Goal: Task Accomplishment & Management: Complete application form

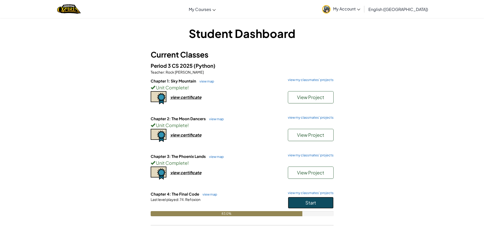
click at [293, 200] on button "Start" at bounding box center [311, 203] width 46 height 12
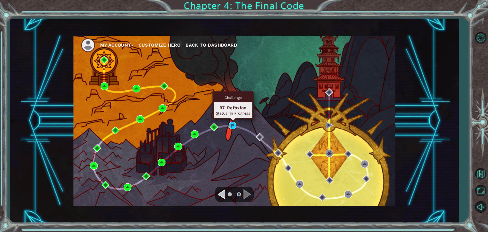
click at [233, 123] on img at bounding box center [233, 126] width 8 height 8
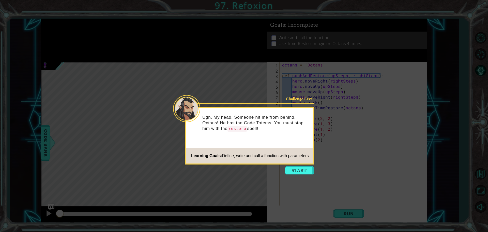
click at [299, 180] on icon at bounding box center [244, 116] width 488 height 232
click at [300, 173] on button "Start" at bounding box center [299, 170] width 29 height 8
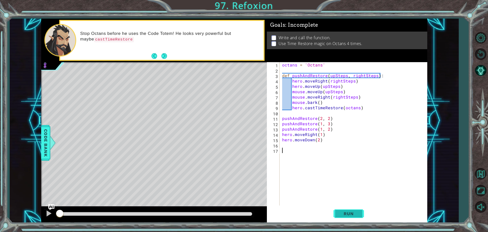
click at [356, 206] on button "Run" at bounding box center [349, 213] width 31 height 16
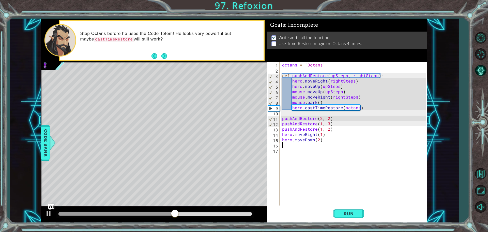
click at [284, 145] on div "octans = 'Octans' def pushAndRestore ( upSteps , rightSteps ) : hero . moveRigh…" at bounding box center [354, 139] width 147 height 155
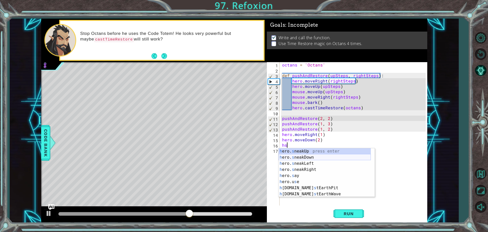
click at [306, 157] on div "h ero. s neakUp press enter h ero. s neakDown press enter h ero. s neakLeft pre…" at bounding box center [325, 178] width 92 height 61
type textarea "hero.sneakDown(1)"
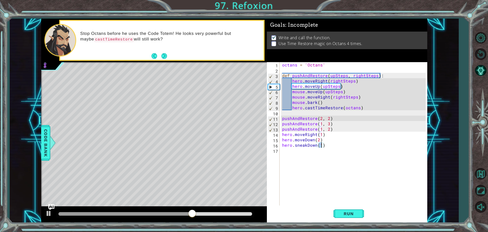
click at [299, 154] on div "octans = 'Octans' def pushAndRestore ( upSteps , rightSteps ) : hero . moveRigh…" at bounding box center [354, 139] width 147 height 155
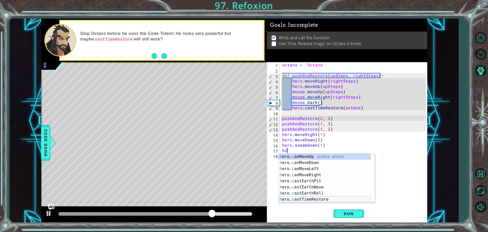
click at [323, 197] on div "h ero. c anMoveUp press enter h ero. c anMoveDown press enter h ero. c anMoveLe…" at bounding box center [325, 183] width 92 height 61
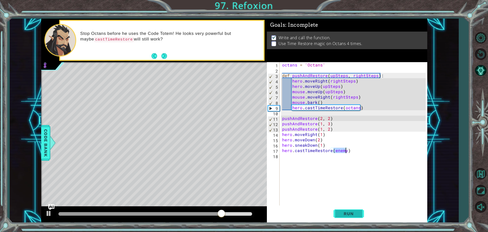
click at [349, 210] on button "Run" at bounding box center [349, 213] width 31 height 16
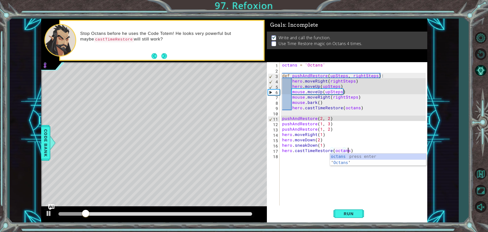
scroll to position [0, 4]
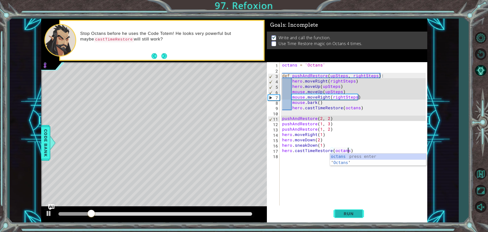
type textarea "hero.castTimeRestore(octans)"
click at [349, 210] on button "Run" at bounding box center [349, 213] width 31 height 16
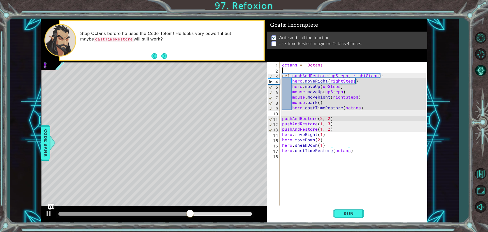
click at [297, 72] on div "octans = 'Octans' def pushAndRestore ( upSteps , rightSteps ) : hero . moveRigh…" at bounding box center [354, 139] width 147 height 155
type textarea "octans = 'Octans'"
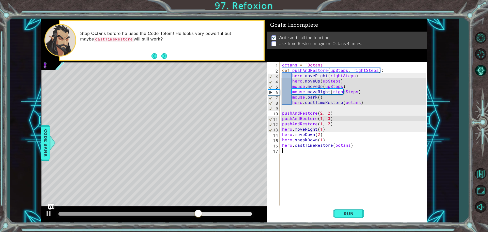
click at [338, 161] on div "octans = 'Octans' def pushAndRestore ( upSteps , rightSteps ) : hero . moveRigh…" at bounding box center [354, 139] width 147 height 155
click at [319, 134] on div "octans = 'Octans' def pushAndRestore ( upSteps , rightSteps ) : hero . moveRigh…" at bounding box center [354, 139] width 147 height 155
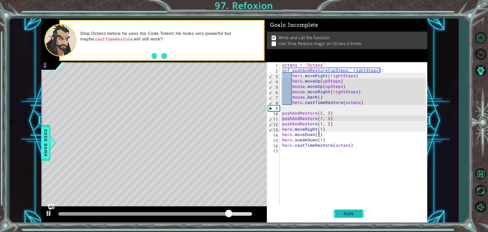
type textarea "hero.moveDown(1)"
click at [357, 213] on span "Run" at bounding box center [349, 213] width 20 height 5
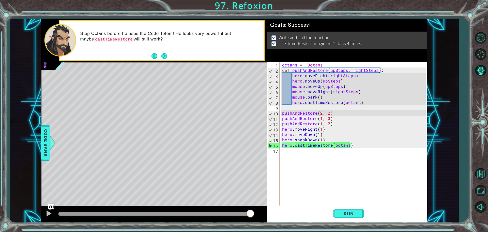
click at [250, 213] on div at bounding box center [155, 214] width 194 height 4
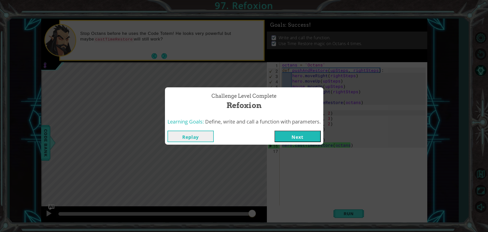
click at [292, 134] on button "Next" at bounding box center [298, 135] width 46 height 11
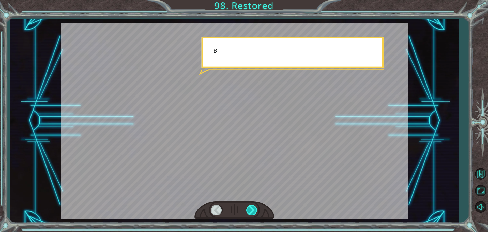
click at [248, 212] on div at bounding box center [251, 209] width 11 height 10
click at [256, 208] on div at bounding box center [251, 209] width 11 height 10
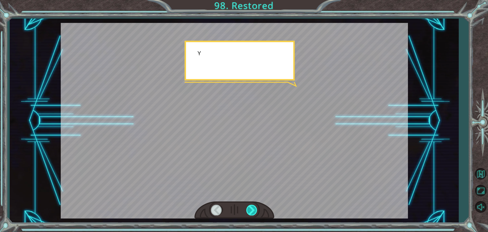
click at [256, 208] on div at bounding box center [251, 209] width 11 height 10
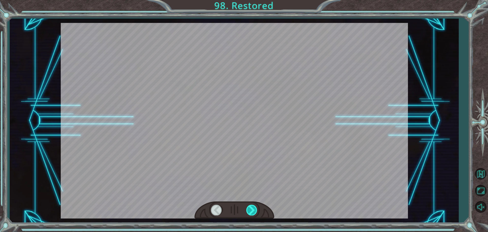
click at [256, 208] on div at bounding box center [251, 209] width 11 height 10
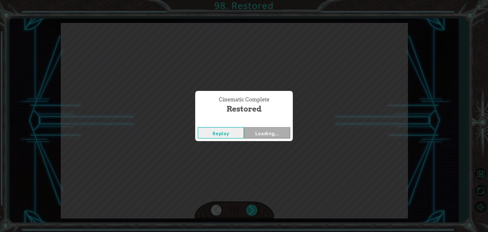
click at [256, 208] on div "Cinematic Complete Restored Replay Loading..." at bounding box center [244, 116] width 488 height 232
click at [256, 208] on div "Cinematic Complete Restored Replay Next" at bounding box center [244, 116] width 488 height 232
click at [269, 124] on div "Cinematic Complete" at bounding box center [244, 121] width 98 height 5
click at [265, 135] on button "Next" at bounding box center [267, 132] width 46 height 11
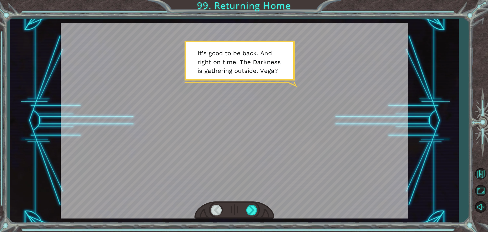
click at [269, 208] on div at bounding box center [234, 210] width 80 height 18
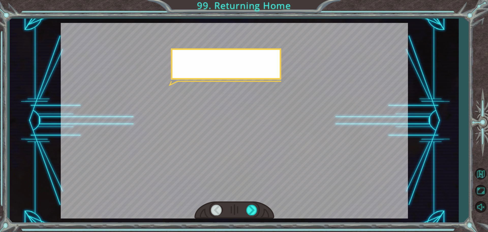
click at [269, 208] on div at bounding box center [234, 210] width 80 height 18
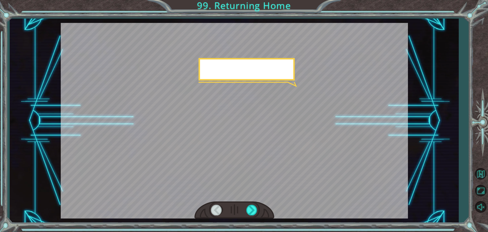
click at [269, 208] on div at bounding box center [234, 210] width 80 height 18
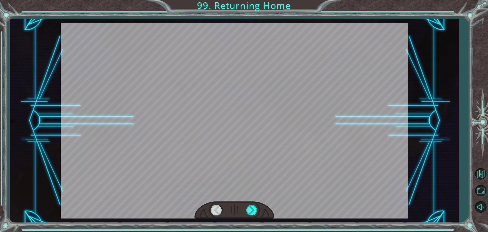
click at [269, 208] on div at bounding box center [234, 210] width 80 height 18
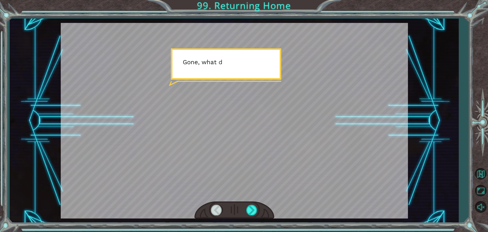
click at [269, 208] on div at bounding box center [234, 210] width 80 height 18
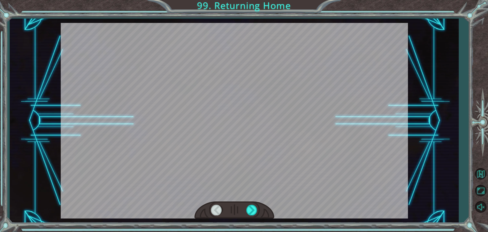
click at [269, 208] on div at bounding box center [234, 210] width 80 height 18
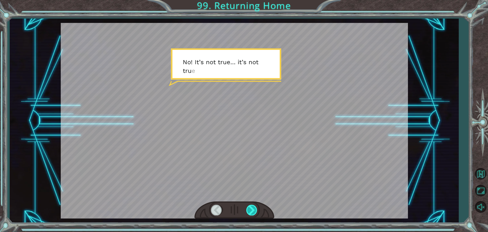
click at [248, 208] on div at bounding box center [251, 209] width 11 height 10
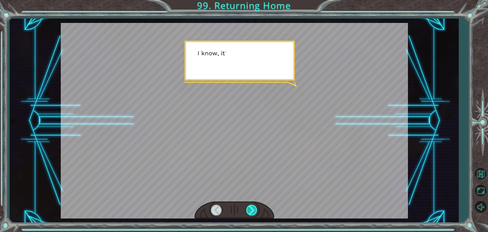
click at [248, 208] on div at bounding box center [251, 209] width 11 height 10
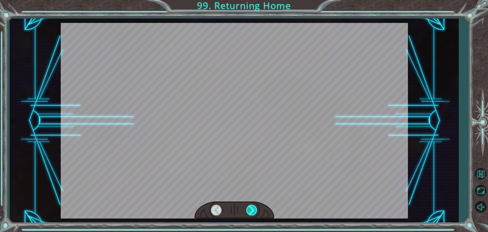
click at [248, 208] on div at bounding box center [251, 209] width 11 height 10
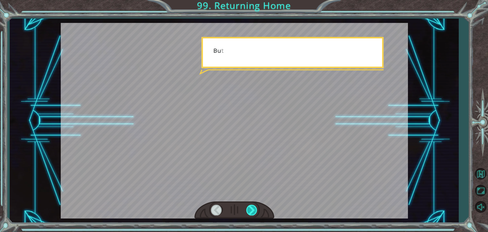
click at [248, 208] on div at bounding box center [251, 209] width 11 height 10
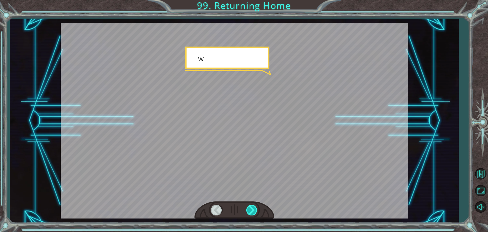
click at [248, 208] on div at bounding box center [251, 209] width 11 height 10
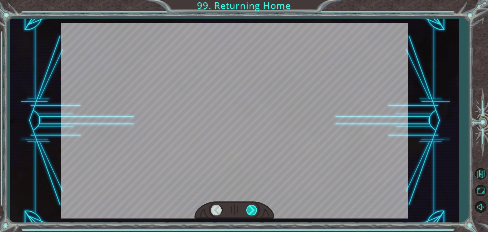
click at [248, 208] on div at bounding box center [251, 209] width 11 height 10
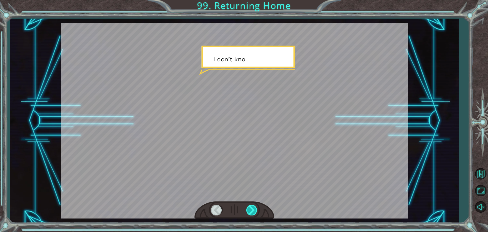
click at [248, 208] on div at bounding box center [251, 209] width 11 height 10
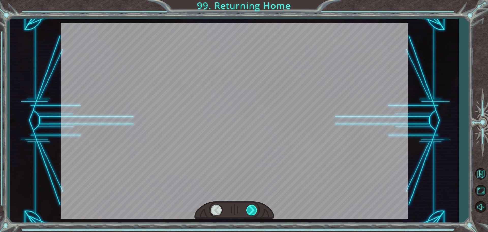
click at [248, 208] on div at bounding box center [251, 209] width 11 height 10
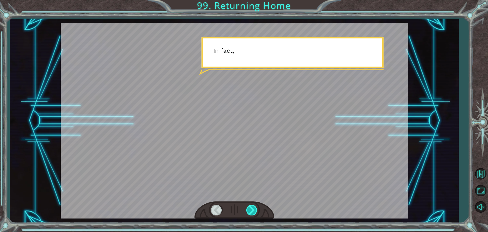
click at [248, 208] on div at bounding box center [251, 209] width 11 height 10
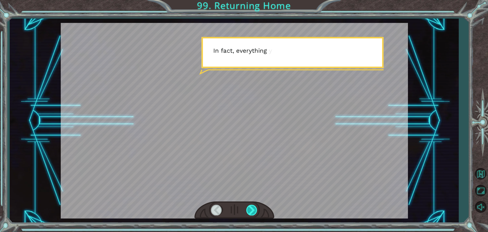
click at [248, 208] on div at bounding box center [251, 209] width 11 height 10
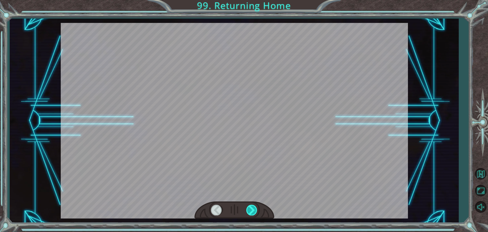
click at [248, 208] on div at bounding box center [251, 209] width 11 height 10
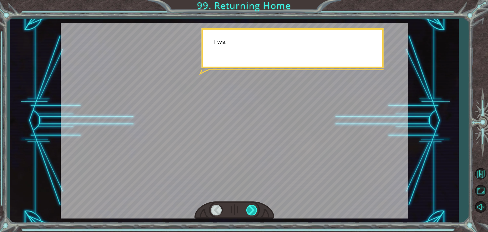
click at [248, 208] on div at bounding box center [251, 209] width 11 height 10
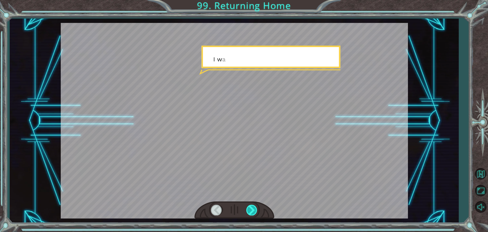
click at [248, 208] on div at bounding box center [251, 209] width 11 height 10
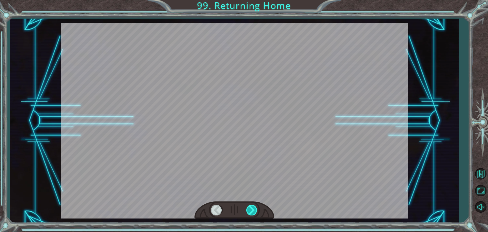
click at [248, 208] on div at bounding box center [251, 209] width 11 height 10
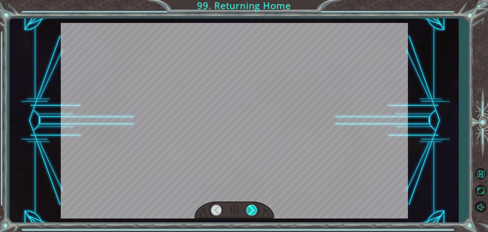
click at [248, 208] on div at bounding box center [251, 209] width 11 height 10
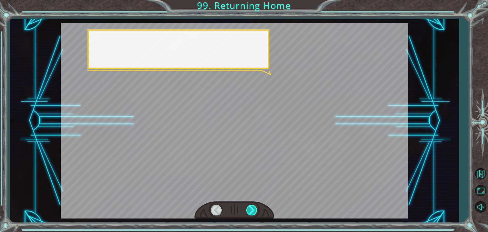
click at [248, 208] on div at bounding box center [251, 209] width 11 height 10
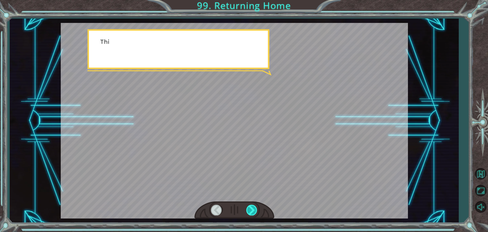
click at [248, 208] on div at bounding box center [251, 209] width 11 height 10
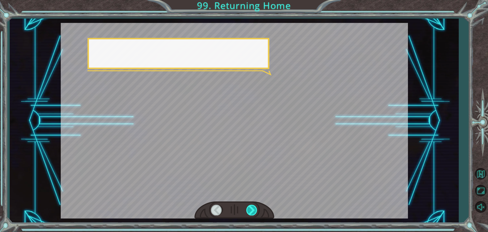
click at [248, 208] on div at bounding box center [251, 209] width 11 height 10
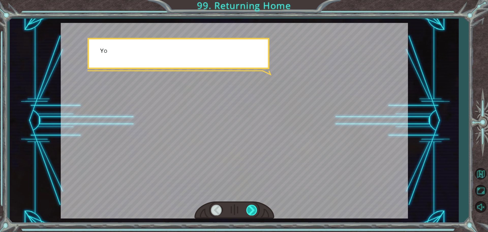
click at [248, 208] on div at bounding box center [251, 209] width 11 height 10
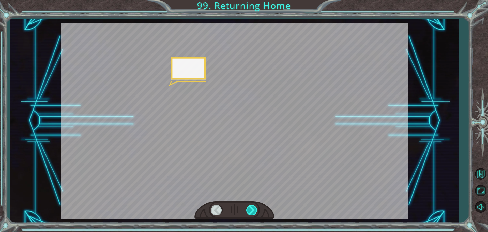
click at [248, 208] on div at bounding box center [251, 209] width 11 height 10
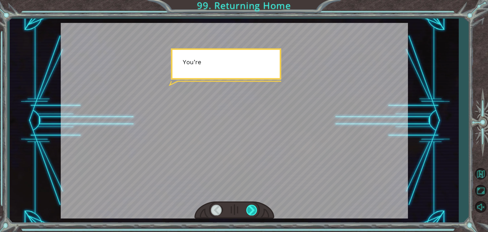
click at [248, 208] on div at bounding box center [251, 209] width 11 height 10
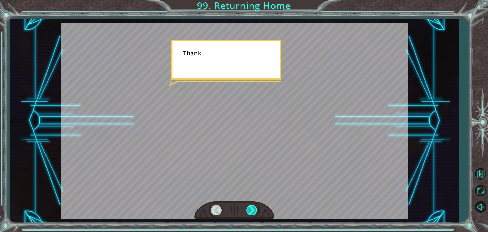
click at [248, 208] on div at bounding box center [251, 209] width 11 height 10
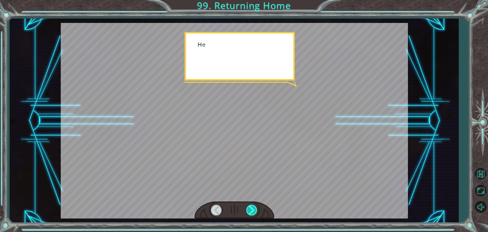
click at [248, 208] on div at bounding box center [251, 209] width 11 height 10
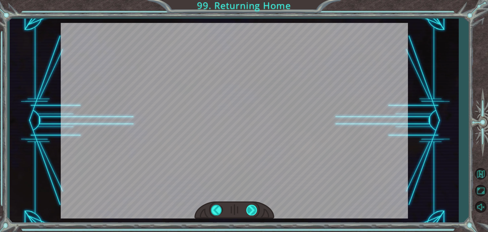
click at [248, 208] on div at bounding box center [251, 209] width 11 height 10
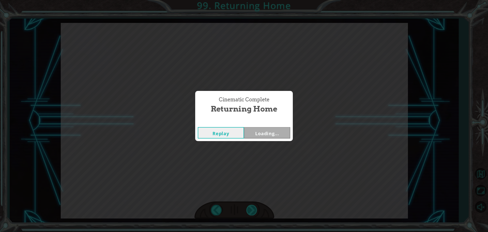
click at [248, 208] on div "Cinematic Complete Returning Home Replay Loading..." at bounding box center [244, 116] width 488 height 232
click at [257, 138] on button "Next" at bounding box center [267, 132] width 46 height 11
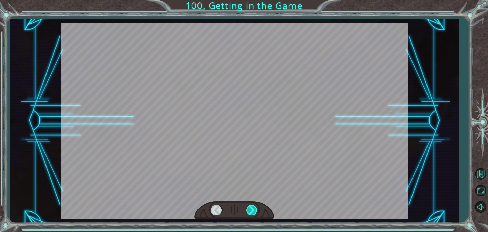
click at [253, 209] on div at bounding box center [251, 209] width 11 height 10
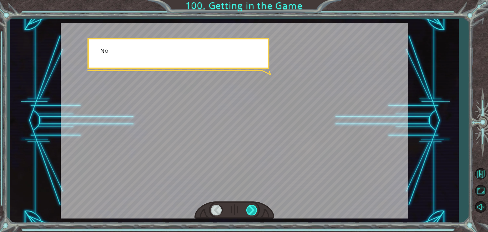
click at [253, 209] on div at bounding box center [251, 209] width 11 height 10
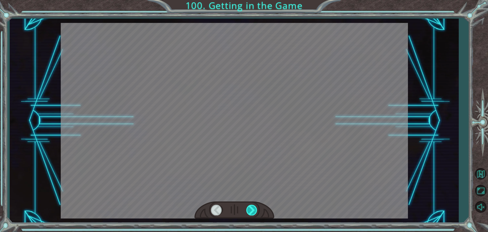
click at [253, 209] on div at bounding box center [251, 209] width 11 height 10
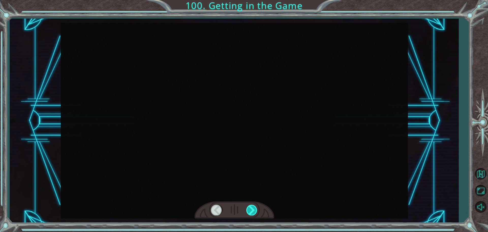
click at [253, 209] on div at bounding box center [251, 209] width 11 height 10
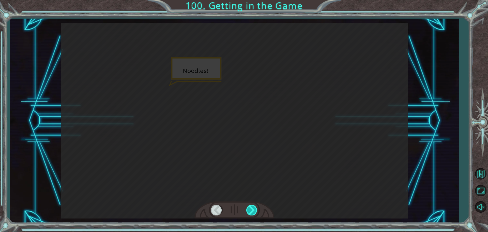
click at [253, 209] on div at bounding box center [251, 209] width 11 height 10
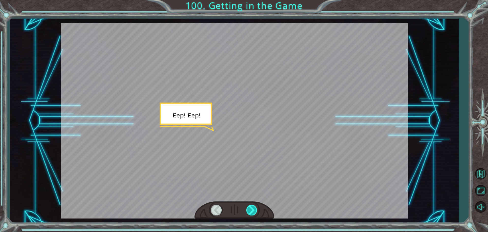
click at [253, 209] on div at bounding box center [251, 209] width 11 height 10
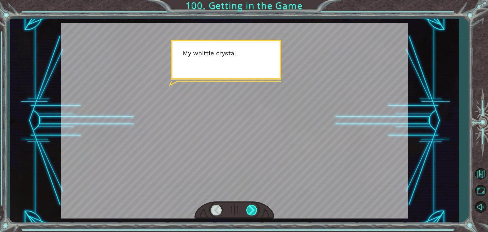
click at [253, 209] on div at bounding box center [251, 209] width 11 height 10
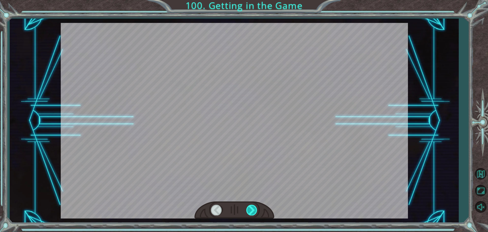
click at [253, 209] on div at bounding box center [251, 209] width 11 height 10
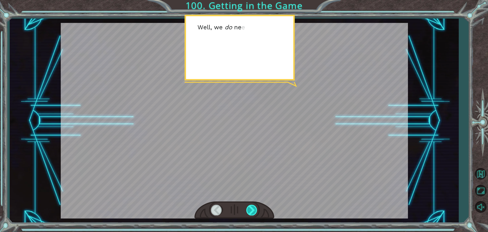
click at [253, 209] on div at bounding box center [251, 209] width 11 height 10
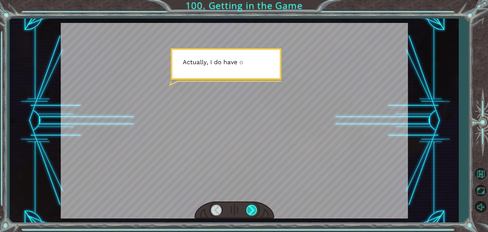
click at [253, 209] on div at bounding box center [251, 209] width 11 height 10
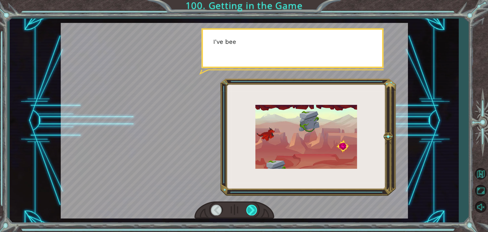
click at [253, 209] on div at bounding box center [251, 209] width 11 height 10
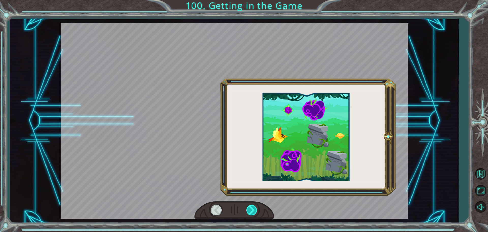
click at [253, 209] on div at bounding box center [251, 209] width 11 height 10
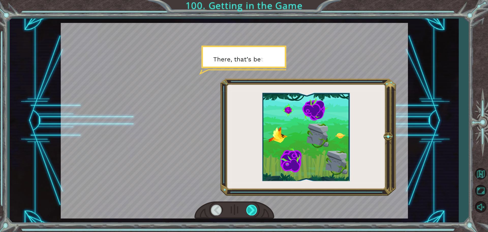
click at [253, 209] on div at bounding box center [251, 209] width 11 height 10
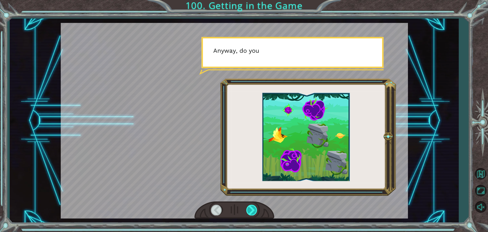
click at [253, 209] on div at bounding box center [251, 209] width 11 height 10
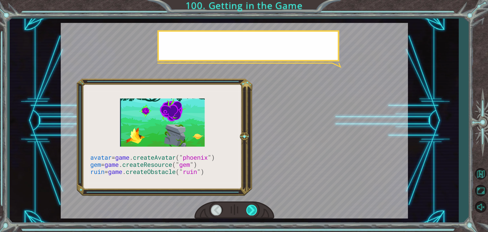
click at [253, 209] on div at bounding box center [251, 209] width 11 height 10
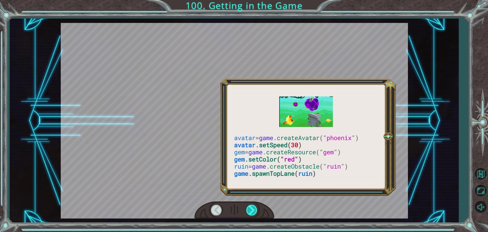
click at [253, 209] on div at bounding box center [251, 209] width 11 height 10
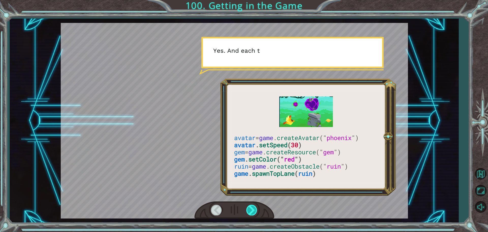
click at [253, 209] on div at bounding box center [251, 209] width 11 height 10
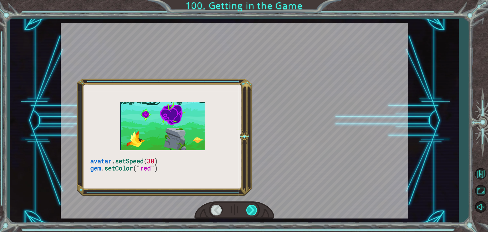
click at [253, 209] on div at bounding box center [251, 209] width 11 height 10
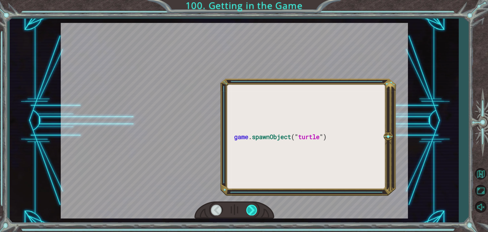
click at [253, 209] on div at bounding box center [251, 209] width 11 height 10
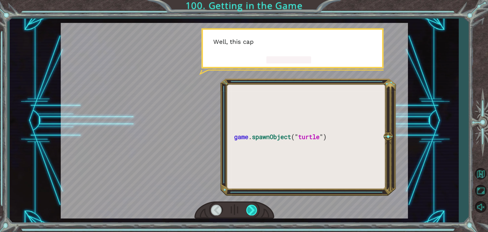
click at [253, 209] on div at bounding box center [251, 209] width 11 height 10
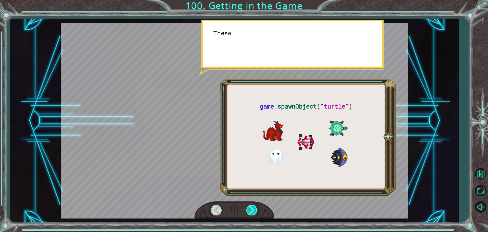
click at [253, 209] on div at bounding box center [251, 209] width 11 height 10
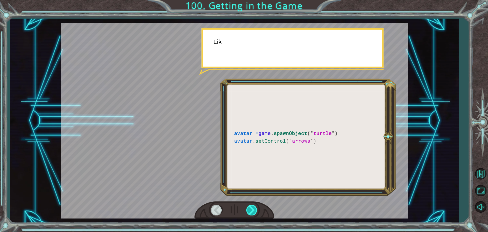
click at [253, 209] on div at bounding box center [251, 209] width 11 height 10
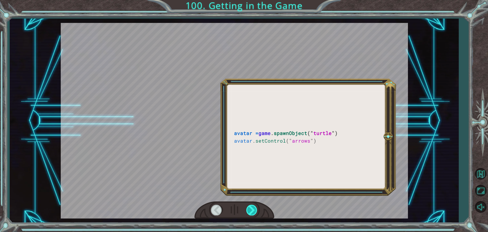
click at [253, 209] on div at bounding box center [251, 209] width 11 height 10
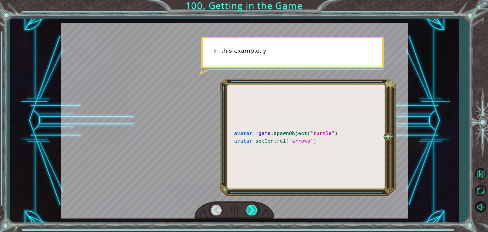
click at [253, 209] on div at bounding box center [251, 209] width 11 height 10
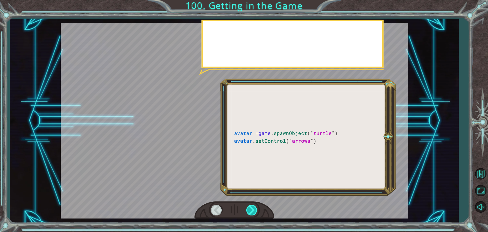
click at [253, 209] on div at bounding box center [251, 209] width 11 height 10
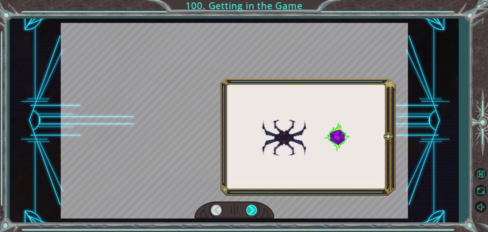
click at [253, 209] on div at bounding box center [251, 209] width 11 height 10
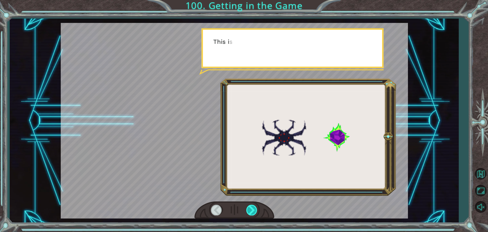
click at [253, 209] on div at bounding box center [251, 209] width 11 height 10
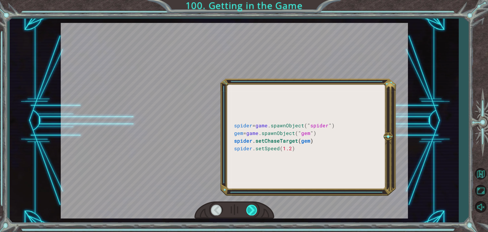
click at [253, 209] on div at bounding box center [251, 209] width 11 height 10
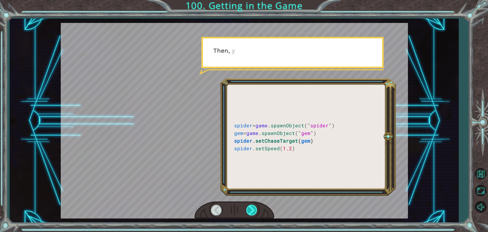
click at [253, 209] on div at bounding box center [251, 209] width 11 height 10
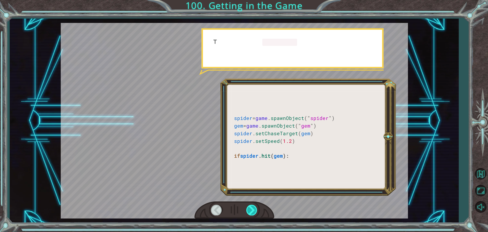
click at [253, 209] on div at bounding box center [251, 209] width 11 height 10
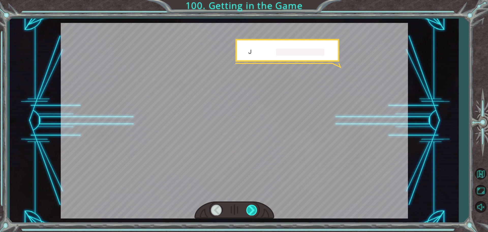
click at [253, 209] on div at bounding box center [251, 209] width 11 height 10
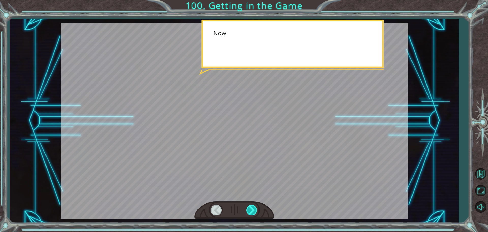
click at [253, 209] on div at bounding box center [251, 209] width 11 height 10
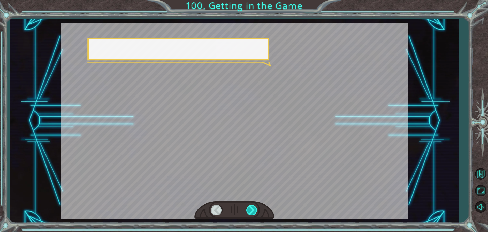
click at [253, 209] on div at bounding box center [251, 209] width 11 height 10
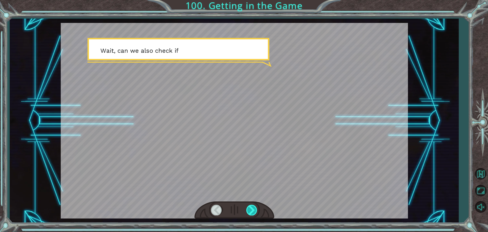
click at [253, 209] on div at bounding box center [251, 209] width 11 height 10
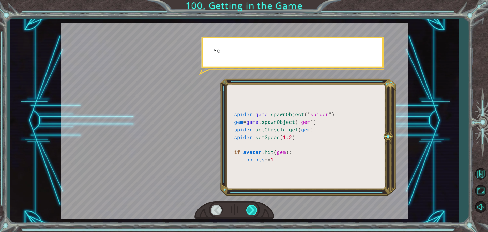
click at [253, 209] on div at bounding box center [251, 209] width 11 height 10
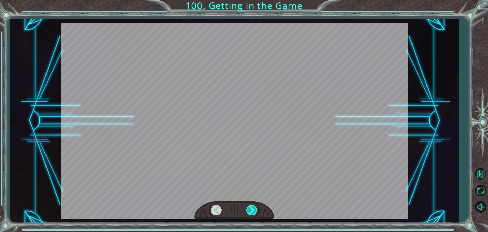
click at [253, 209] on div at bounding box center [251, 209] width 11 height 10
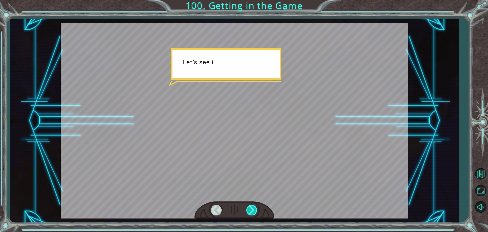
click at [253, 209] on div at bounding box center [251, 209] width 11 height 10
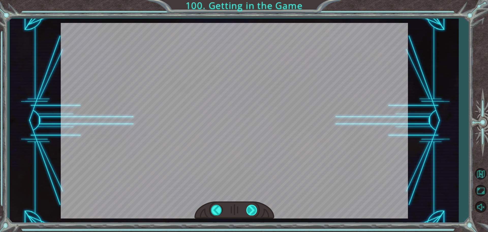
click at [253, 209] on div at bounding box center [251, 209] width 11 height 10
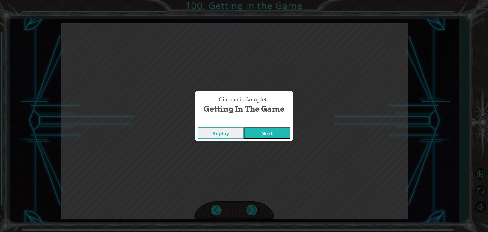
click at [253, 209] on div "Cinematic Complete Getting in the Game Replay Next" at bounding box center [244, 116] width 488 height 232
click at [286, 134] on button "Next" at bounding box center [267, 132] width 46 height 11
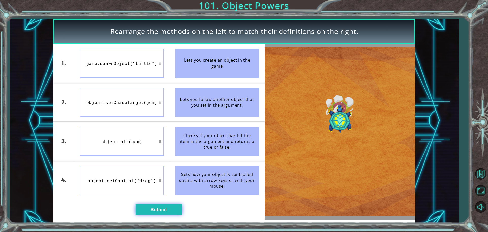
click at [151, 212] on button "Submit" at bounding box center [159, 209] width 46 height 10
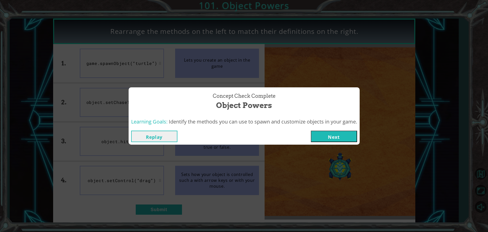
click at [322, 133] on button "Next" at bounding box center [334, 135] width 46 height 11
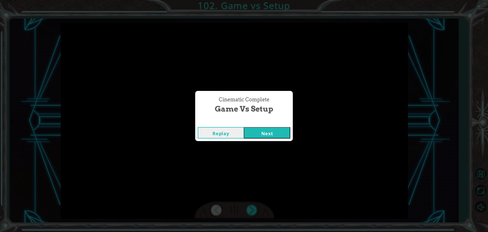
click at [253, 130] on button "Next" at bounding box center [267, 132] width 46 height 11
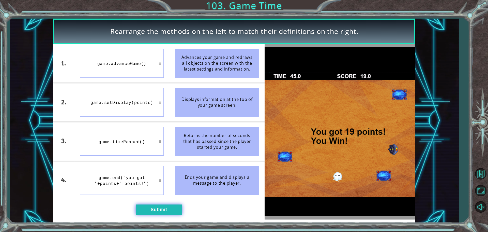
click at [144, 210] on button "Submit" at bounding box center [159, 209] width 46 height 10
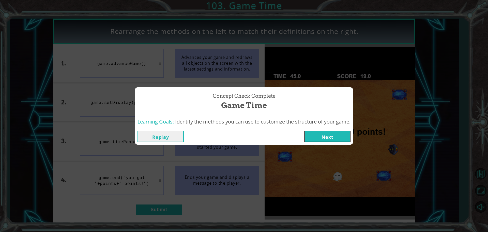
click at [313, 130] on div "Replay Next" at bounding box center [244, 136] width 218 height 17
click at [317, 143] on div "Replay Next" at bounding box center [244, 136] width 218 height 17
click at [319, 134] on button "Next" at bounding box center [327, 135] width 46 height 11
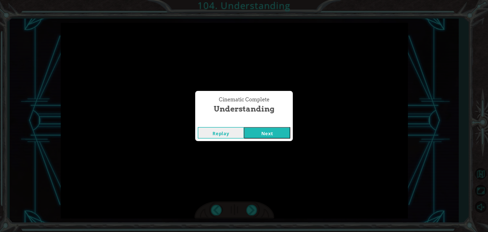
drag, startPoint x: 278, startPoint y: 130, endPoint x: 285, endPoint y: 132, distance: 7.4
click at [285, 132] on button "Next" at bounding box center [267, 132] width 46 height 11
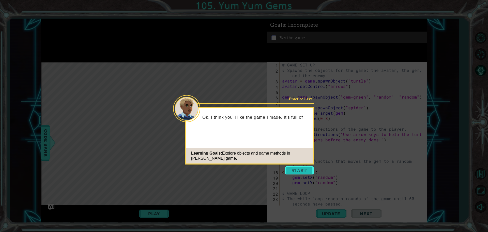
click at [292, 173] on button "Start" at bounding box center [299, 170] width 29 height 8
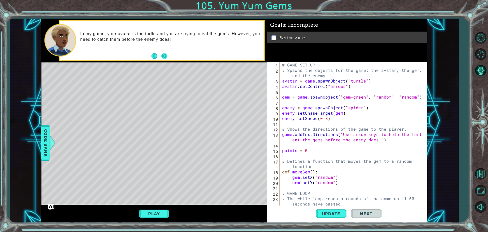
click at [163, 59] on button "Next" at bounding box center [164, 56] width 6 height 6
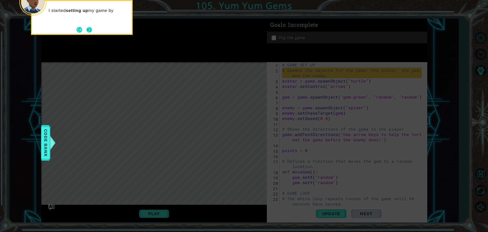
click at [89, 32] on button "Next" at bounding box center [89, 30] width 6 height 6
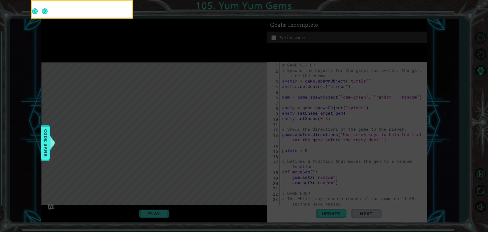
click at [48, 14] on button "Next" at bounding box center [45, 11] width 6 height 6
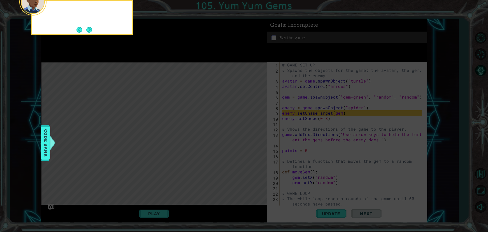
click at [89, 32] on button "Next" at bounding box center [89, 30] width 6 height 6
click at [89, 32] on body "1 ההההההההההההההההההההההההההההההההההההההההההההההההההההההההההההההההההההההההההההה…" at bounding box center [244, 116] width 488 height 232
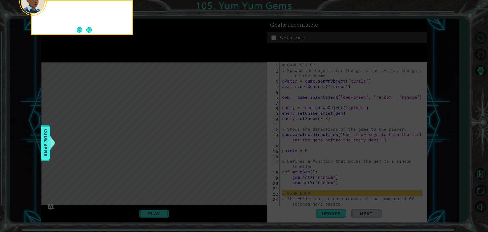
click at [89, 32] on button "Next" at bounding box center [89, 30] width 6 height 6
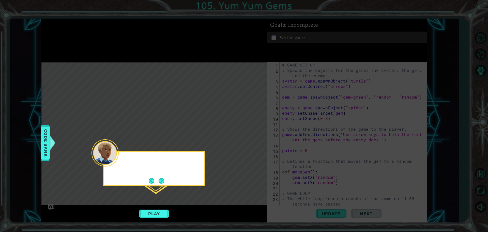
click at [89, 32] on icon at bounding box center [244, 116] width 488 height 232
click at [172, 175] on div "Then" at bounding box center [154, 168] width 102 height 35
click at [159, 180] on button "Next" at bounding box center [162, 181] width 6 height 6
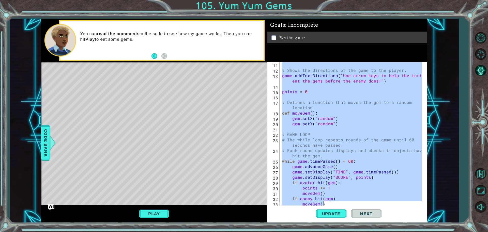
scroll to position [128, 0]
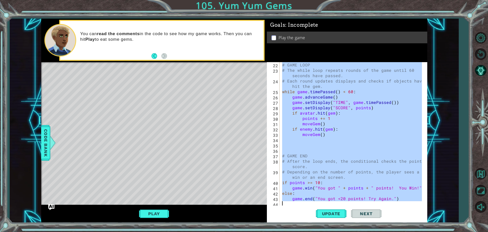
drag, startPoint x: 283, startPoint y: 64, endPoint x: 376, endPoint y: 220, distance: 180.9
click at [376, 220] on div "game.end("You got <20 points! Try Again.") 22 23 24 25 26 27 28 29 30 31 32 33 …" at bounding box center [347, 142] width 160 height 160
paste textarea "# Add a conditional and use `[DOMAIN_NAME]` and `[DOMAIN_NAME]` to decide how t…"
type textarea "# Add a conditional and use `[DOMAIN_NAME]` and `[DOMAIN_NAME]` to decide how t…"
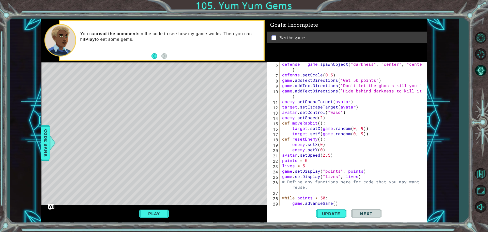
scroll to position [0, 0]
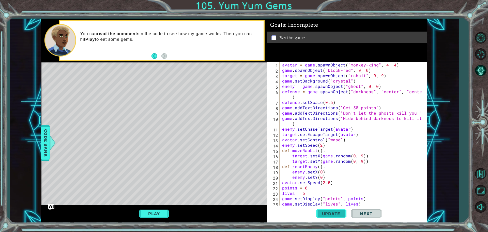
click at [329, 211] on span "Update" at bounding box center [331, 213] width 29 height 5
click at [162, 216] on button "Play" at bounding box center [154, 213] width 30 height 10
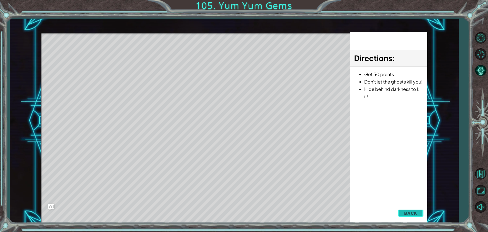
click at [404, 215] on button "Back" at bounding box center [411, 213] width 26 height 10
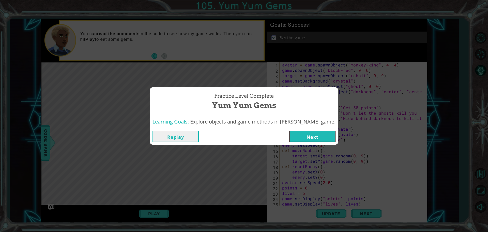
click at [311, 130] on button "Next" at bounding box center [312, 135] width 46 height 11
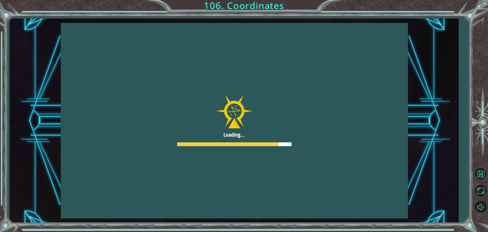
drag, startPoint x: 467, startPoint y: 114, endPoint x: 453, endPoint y: 113, distance: 14.3
click at [467, 114] on div "Loading... T h a t w a s a c o o l g a m e . A r e y o u h a p p y w i t h i t …" at bounding box center [244, 116] width 488 height 232
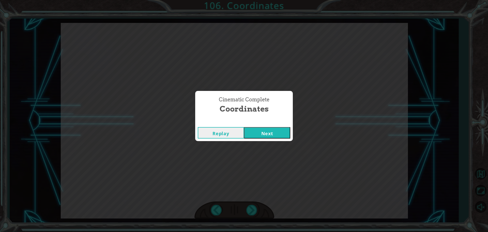
click at [255, 134] on button "Next" at bounding box center [267, 132] width 46 height 11
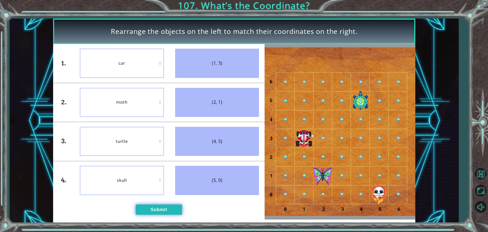
click at [162, 210] on button "Submit" at bounding box center [159, 209] width 46 height 10
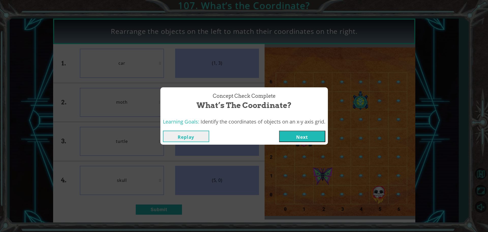
click at [306, 131] on button "Next" at bounding box center [302, 135] width 46 height 11
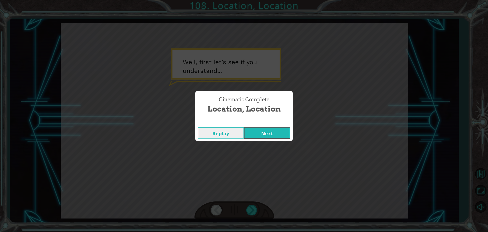
click at [289, 136] on button "Next" at bounding box center [267, 132] width 46 height 11
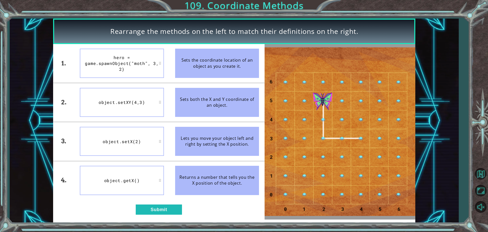
click at [169, 215] on div "1. 2. 3. 4. hero = game.spawnObject("moth", 3, 2) object.setXY(4,3) object.setX…" at bounding box center [158, 131] width 211 height 175
click at [173, 211] on button "Submit" at bounding box center [159, 209] width 46 height 10
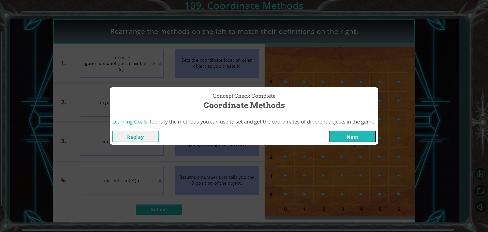
click at [346, 136] on button "Next" at bounding box center [352, 135] width 46 height 11
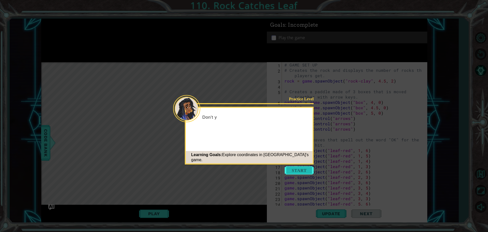
click at [300, 170] on button "Start" at bounding box center [299, 170] width 29 height 8
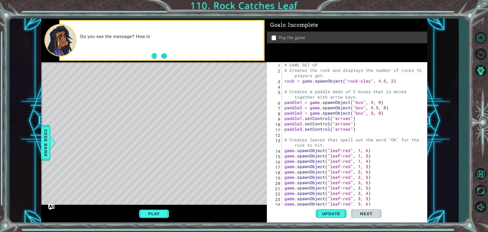
click at [167, 56] on button "Next" at bounding box center [164, 56] width 6 height 6
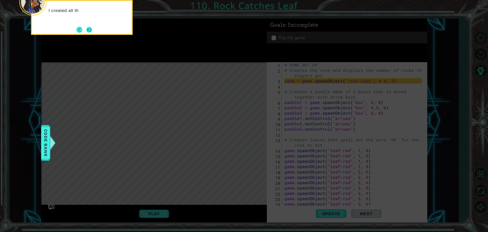
click at [86, 29] on button "Next" at bounding box center [89, 30] width 6 height 6
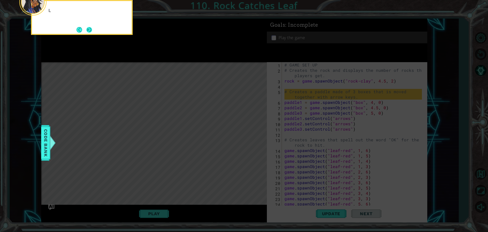
click at [87, 29] on button "Next" at bounding box center [89, 30] width 6 height 6
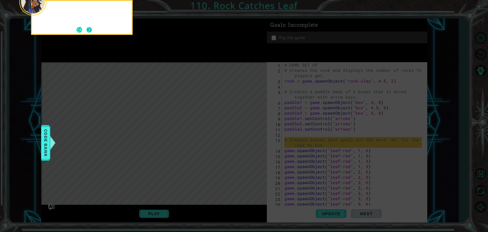
click at [88, 29] on button "Next" at bounding box center [89, 30] width 6 height 6
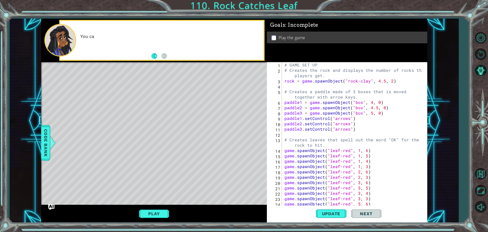
drag, startPoint x: 114, startPoint y: 208, endPoint x: 114, endPoint y: 231, distance: 23.6
click at [114, 230] on div "1 ההההההההההההההההההההההההההההההההההההההההההההההההההההההההההההההההההההההההההההה…" at bounding box center [244, 116] width 488 height 232
click at [154, 211] on button "Play" at bounding box center [154, 213] width 30 height 10
click at [158, 208] on div "Play" at bounding box center [154, 213] width 226 height 18
click at [154, 215] on button "Play" at bounding box center [154, 213] width 30 height 10
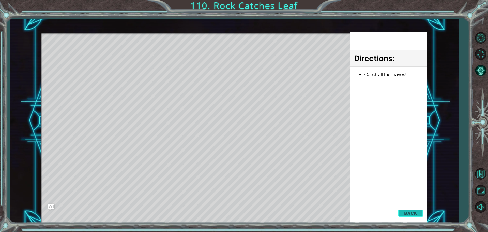
click at [405, 216] on button "Back" at bounding box center [411, 213] width 26 height 10
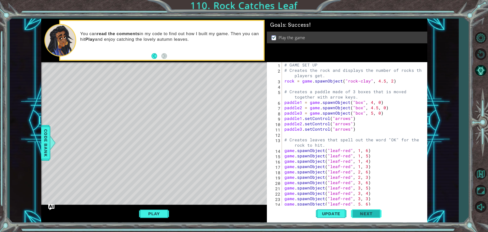
click at [374, 213] on span "Next" at bounding box center [366, 213] width 23 height 5
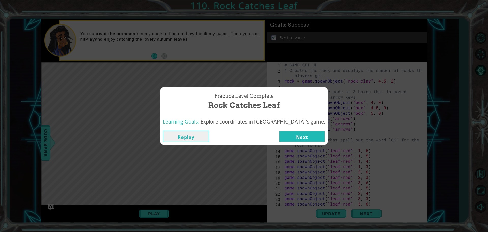
click at [296, 134] on button "Next" at bounding box center [302, 135] width 46 height 11
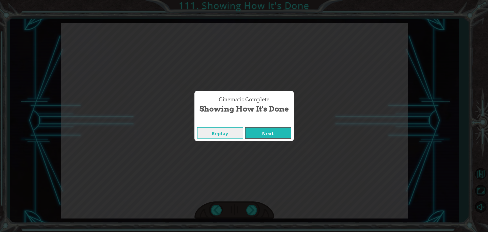
click at [281, 138] on button "Next" at bounding box center [268, 132] width 46 height 11
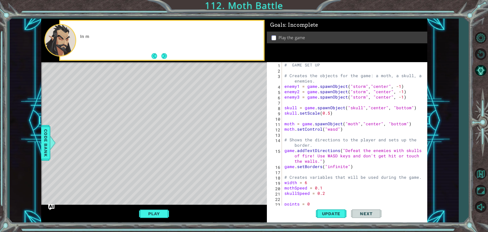
scroll to position [518, 0]
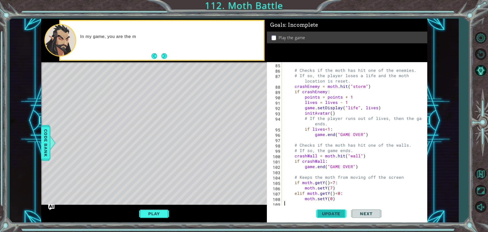
click at [331, 213] on span "Update" at bounding box center [331, 213] width 29 height 5
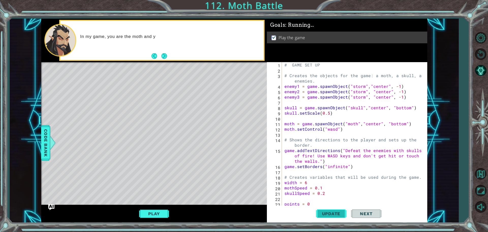
scroll to position [0, 0]
click at [167, 215] on button "Play" at bounding box center [154, 213] width 30 height 10
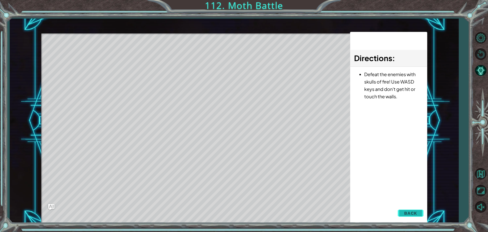
click at [422, 212] on button "Back" at bounding box center [411, 213] width 26 height 10
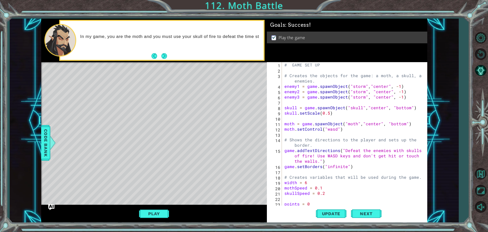
click at [371, 221] on div "Update Next" at bounding box center [348, 213] width 160 height 16
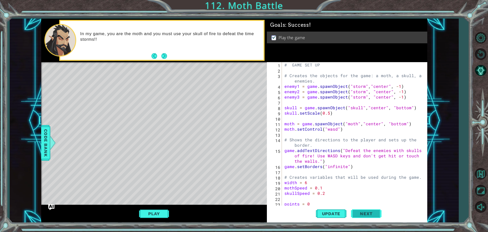
click at [370, 217] on button "Next" at bounding box center [366, 213] width 31 height 16
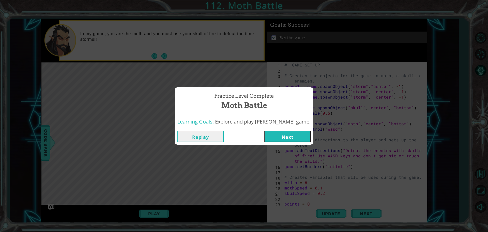
click at [302, 140] on button "Next" at bounding box center [287, 135] width 46 height 11
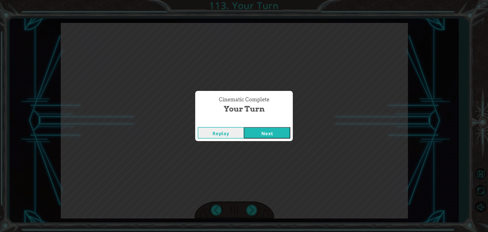
click at [277, 135] on button "Next" at bounding box center [267, 132] width 46 height 11
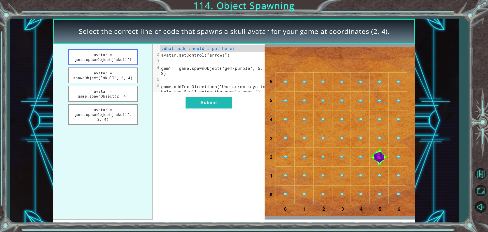
drag, startPoint x: 124, startPoint y: 75, endPoint x: 122, endPoint y: 61, distance: 14.5
click at [122, 62] on ul "avatar = game.spawnObject(“skull”) avatar = spawnObject(“skull”, 2, 4) avatar =…" at bounding box center [103, 131] width 100 height 175
drag, startPoint x: 115, startPoint y: 56, endPoint x: 116, endPoint y: 79, distance: 22.9
click at [116, 79] on ul "avatar = game.spawnObject(“skull”) avatar = spawnObject(“skull”, 2, 4) avatar =…" at bounding box center [103, 131] width 100 height 175
click at [113, 59] on button "avatar = game.spawnObject(“skull”)" at bounding box center [102, 57] width 69 height 16
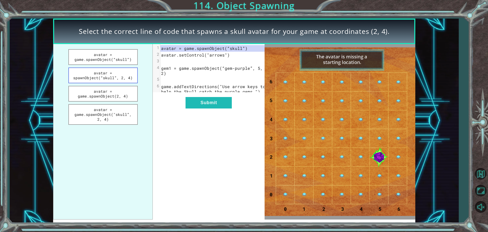
click at [106, 68] on button "avatar = spawnObject(“skull”, 2, 4)" at bounding box center [102, 75] width 69 height 16
click at [111, 113] on button "avatar = game.spawnObject("skull”, 2, 4)" at bounding box center [102, 114] width 69 height 21
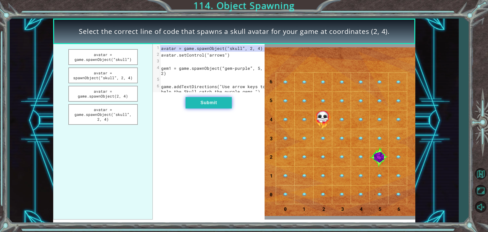
click at [209, 108] on button "Submit" at bounding box center [209, 102] width 46 height 11
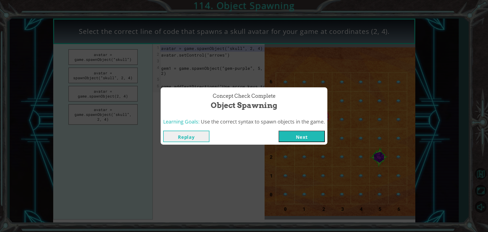
click at [291, 140] on button "Next" at bounding box center [302, 135] width 46 height 11
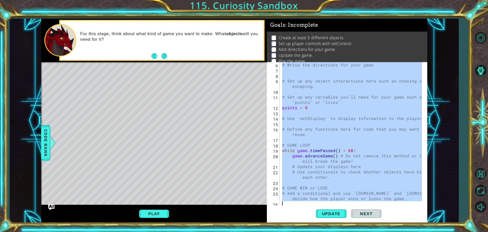
scroll to position [27, 0]
drag, startPoint x: 282, startPoint y: 63, endPoint x: 372, endPoint y: 223, distance: 183.9
click at [372, 223] on div "1 ההההההההההההההההההההההההההההההההההההההההההההההההההההההההההההההההההההההההההההה…" at bounding box center [244, 116] width 488 height 232
type textarea "# Add a conditional and use `[DOMAIN_NAME]` and `[DOMAIN_NAME]` to decide how t…"
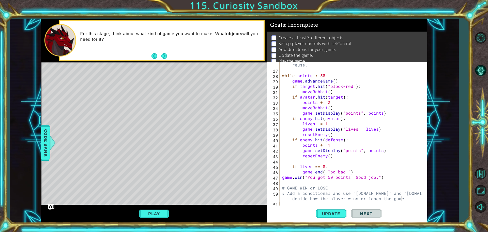
scroll to position [149, 0]
click at [334, 211] on span "Update" at bounding box center [331, 213] width 29 height 5
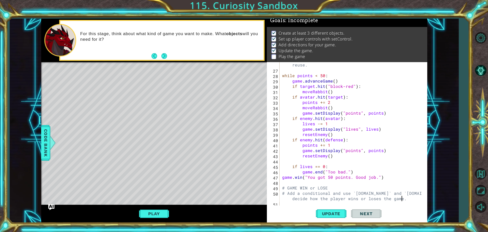
scroll to position [6, 0]
click at [163, 215] on button "Play" at bounding box center [154, 213] width 30 height 10
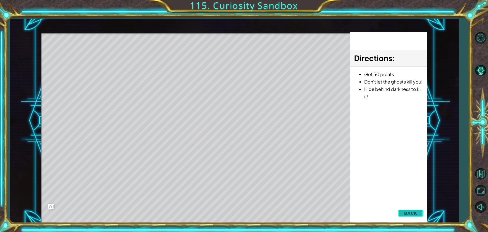
click at [411, 217] on button "Back" at bounding box center [411, 213] width 26 height 10
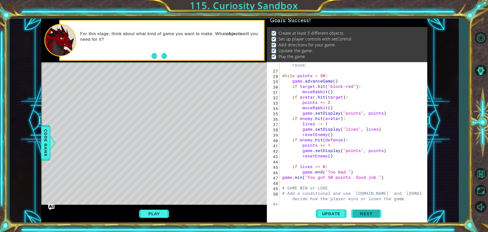
click at [357, 212] on span "Next" at bounding box center [366, 213] width 23 height 5
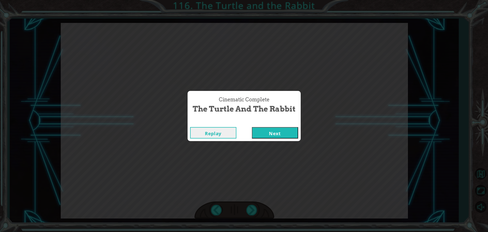
click at [265, 131] on button "Next" at bounding box center [275, 132] width 46 height 11
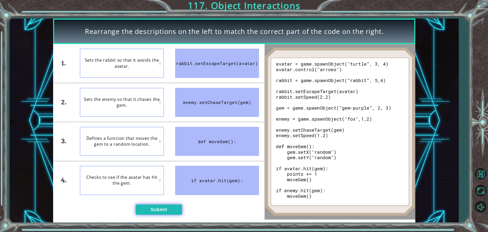
click at [146, 206] on button "Submit" at bounding box center [159, 209] width 46 height 10
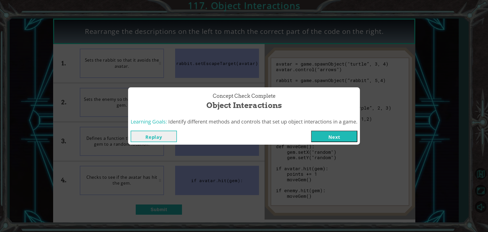
click at [329, 133] on button "Next" at bounding box center [334, 135] width 46 height 11
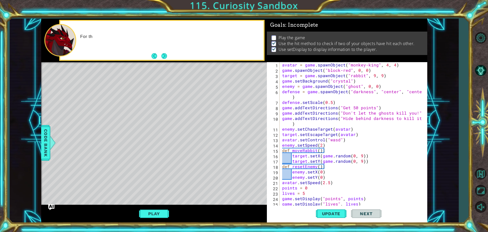
scroll to position [149, 0]
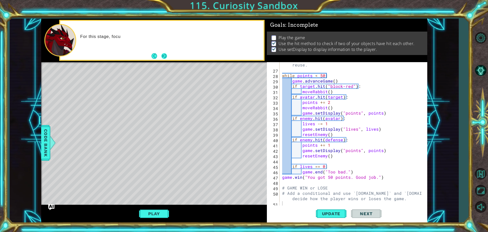
click at [167, 55] on button "Next" at bounding box center [164, 56] width 6 height 6
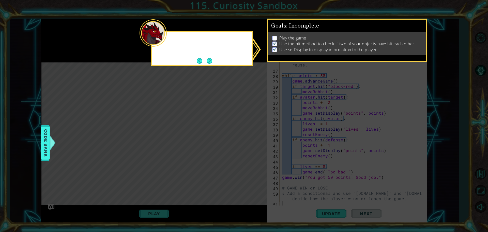
click at [167, 55] on div at bounding box center [202, 48] width 102 height 35
click at [208, 58] on button "Next" at bounding box center [210, 61] width 6 height 6
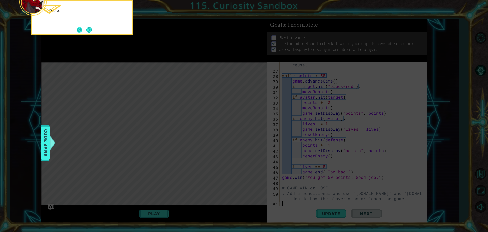
click at [81, 31] on button "Back" at bounding box center [82, 30] width 10 height 6
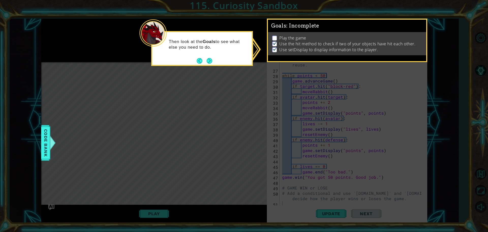
click at [85, 31] on icon at bounding box center [244, 116] width 488 height 232
click at [209, 55] on div "Then look at the Goals to see what else you need to do." at bounding box center [202, 47] width 100 height 26
click at [209, 58] on button "Next" at bounding box center [210, 61] width 6 height 6
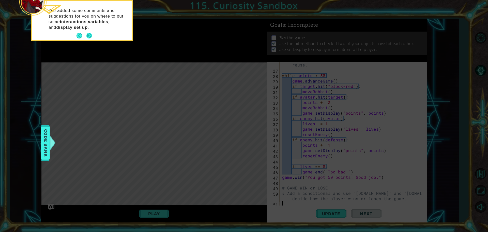
click at [91, 35] on button "Next" at bounding box center [89, 36] width 6 height 6
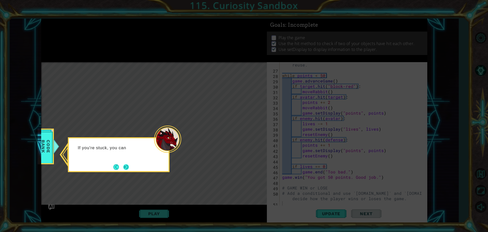
click at [126, 167] on button "Next" at bounding box center [126, 167] width 6 height 6
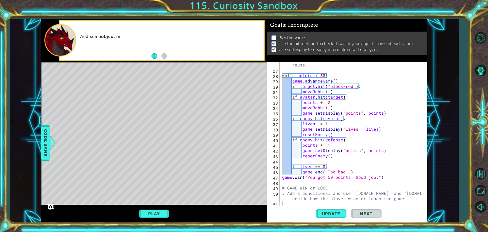
click at [153, 205] on div "Play" at bounding box center [154, 213] width 226 height 18
click at [152, 213] on button "Play" at bounding box center [154, 213] width 30 height 10
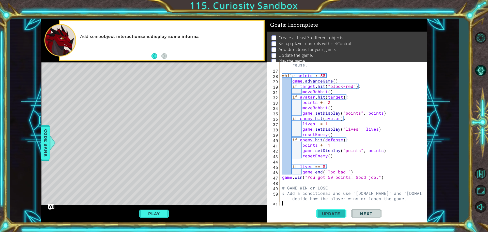
click at [340, 214] on span "Update" at bounding box center [331, 213] width 29 height 5
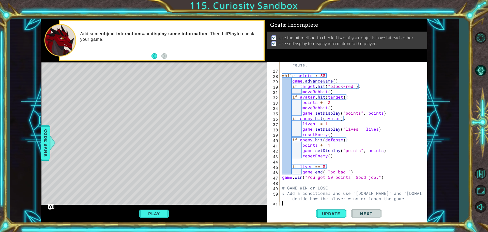
click at [361, 208] on button "Next" at bounding box center [366, 213] width 31 height 16
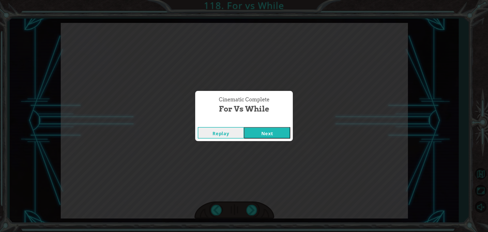
click at [260, 135] on button "Next" at bounding box center [267, 132] width 46 height 11
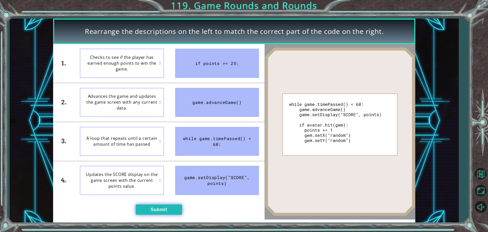
click at [163, 208] on button "Submit" at bounding box center [159, 209] width 46 height 10
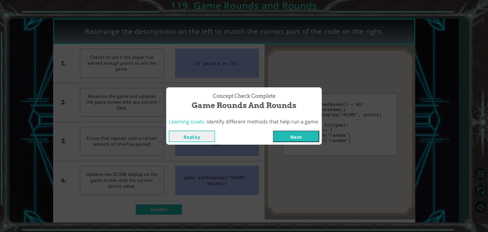
click at [307, 140] on button "Next" at bounding box center [296, 135] width 46 height 11
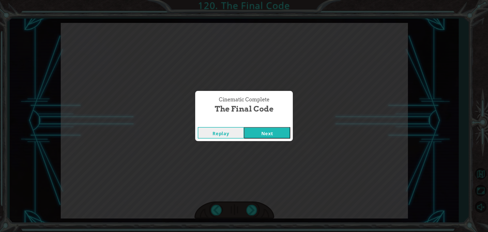
click at [267, 134] on button "Next" at bounding box center [267, 132] width 46 height 11
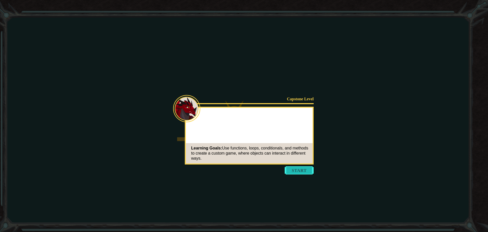
click at [292, 168] on button "Start" at bounding box center [299, 170] width 29 height 8
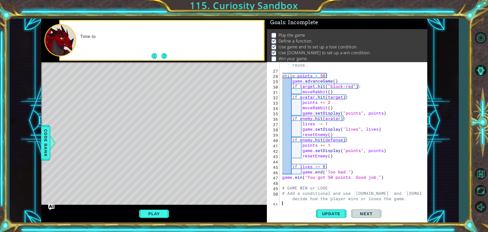
scroll to position [149, 0]
click at [163, 57] on button "Next" at bounding box center [164, 56] width 6 height 6
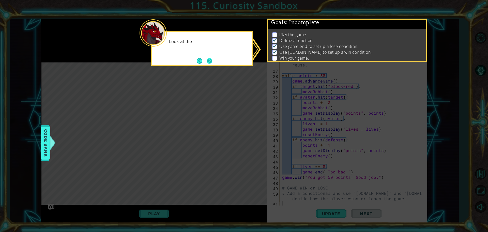
click at [207, 62] on button "Next" at bounding box center [210, 61] width 6 height 6
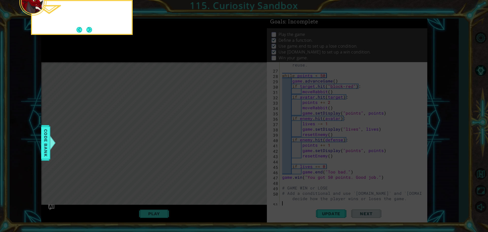
scroll to position [3, 0]
click at [92, 31] on button "Next" at bounding box center [89, 30] width 6 height 6
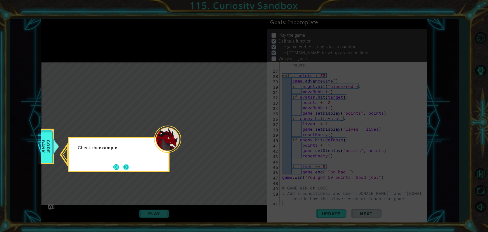
click at [123, 169] on button "Next" at bounding box center [126, 167] width 6 height 6
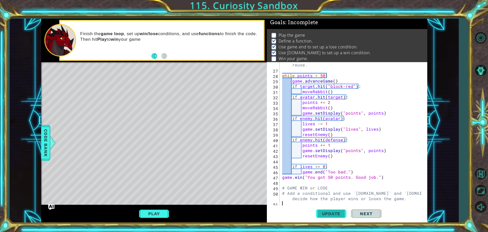
click at [334, 217] on button "Update" at bounding box center [331, 213] width 31 height 16
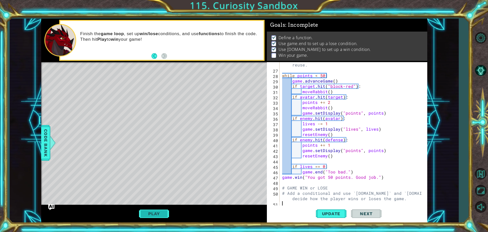
click at [163, 213] on button "Play" at bounding box center [154, 213] width 30 height 10
click at [375, 208] on button "Next" at bounding box center [366, 213] width 31 height 16
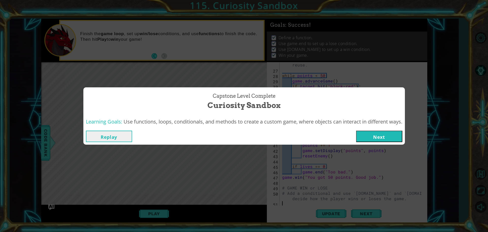
click at [370, 136] on button "Next" at bounding box center [379, 135] width 46 height 11
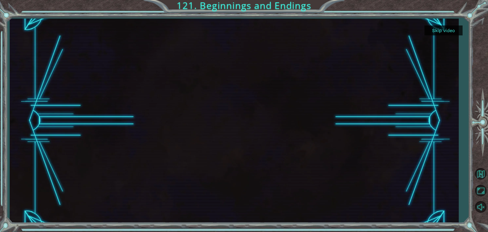
click at [441, 26] on button "Skip video" at bounding box center [444, 30] width 38 height 10
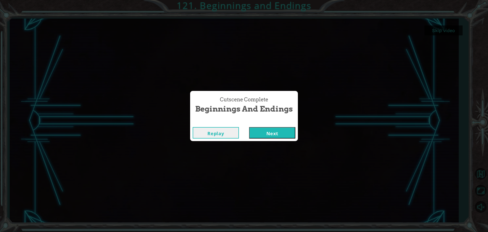
click at [284, 135] on button "Next" at bounding box center [272, 132] width 46 height 11
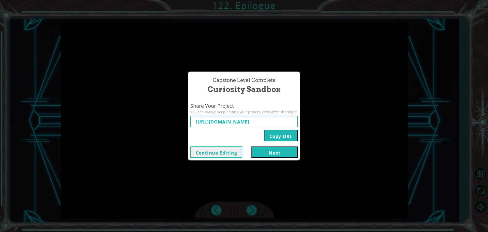
type input "[URL][DOMAIN_NAME]"
click at [280, 153] on button "Next" at bounding box center [274, 151] width 46 height 11
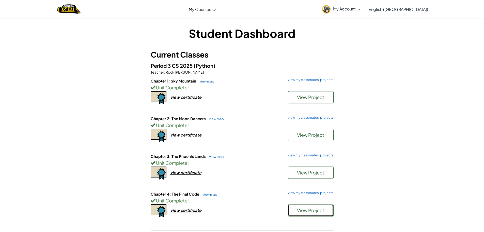
click at [293, 211] on button "View Project" at bounding box center [311, 210] width 46 height 12
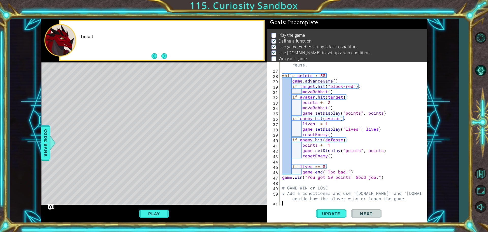
scroll to position [149, 0]
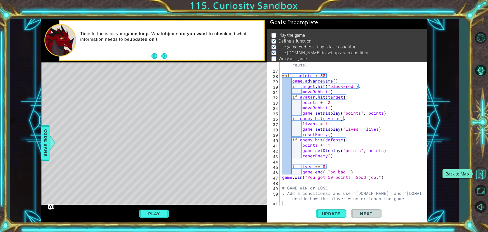
click at [481, 176] on button "Back to Map" at bounding box center [480, 173] width 15 height 15
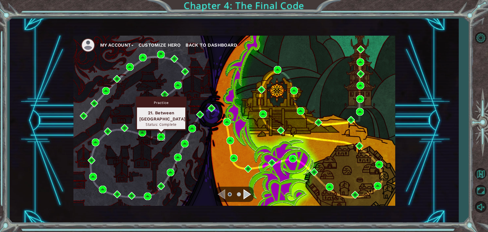
click at [160, 137] on img at bounding box center [161, 137] width 8 height 8
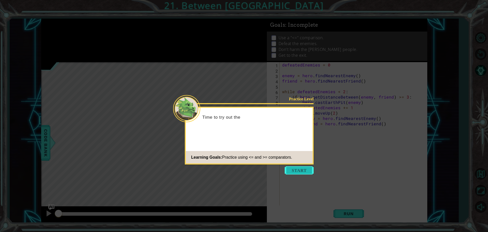
click at [305, 170] on button "Start" at bounding box center [299, 170] width 29 height 8
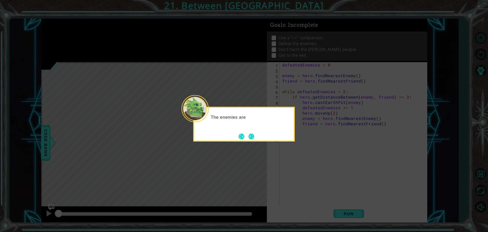
click at [252, 133] on button "Next" at bounding box center [252, 136] width 6 height 6
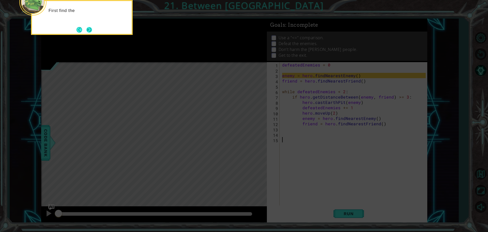
click at [87, 28] on button "Next" at bounding box center [89, 30] width 6 height 6
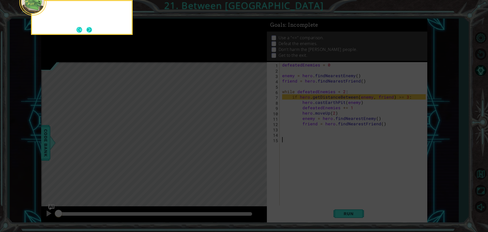
click at [89, 29] on button "Next" at bounding box center [89, 30] width 6 height 6
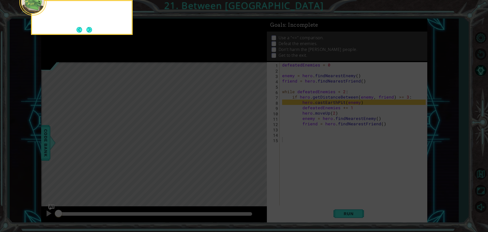
click at [89, 29] on button "Next" at bounding box center [89, 30] width 6 height 6
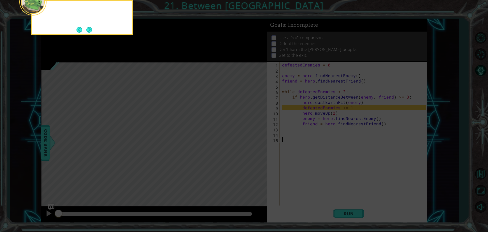
click at [89, 29] on button "Next" at bounding box center [89, 30] width 6 height 6
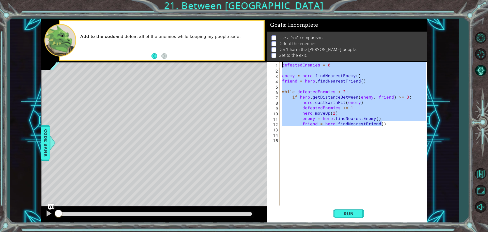
drag, startPoint x: 387, startPoint y: 125, endPoint x: 281, endPoint y: 63, distance: 123.4
click at [281, 63] on div "1 2 3 4 5 6 7 8 9 10 11 12 13 14 15 defeatedEnemies = 0 enemy = hero . findNear…" at bounding box center [346, 134] width 159 height 144
type textarea "defeatedEnemies = 0"
click at [479, 175] on button "Back to Map" at bounding box center [480, 173] width 15 height 15
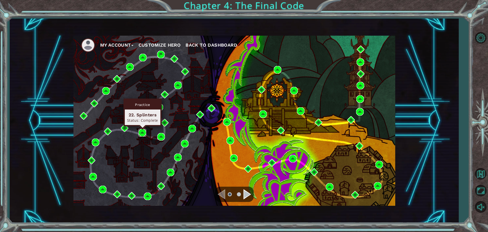
click at [141, 133] on img at bounding box center [143, 133] width 8 height 8
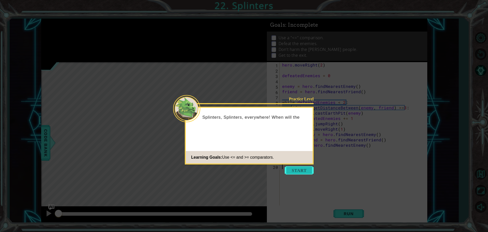
click at [300, 170] on button "Start" at bounding box center [299, 170] width 29 height 8
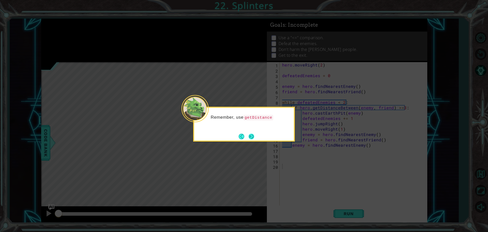
click at [253, 135] on button "Next" at bounding box center [252, 136] width 6 height 6
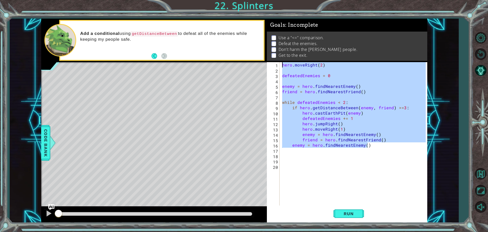
drag, startPoint x: 367, startPoint y: 145, endPoint x: 283, endPoint y: 63, distance: 116.8
click at [283, 63] on div "hero . moveRight ( 2 ) defeatedEnemies = 0 enemy = hero . findNearestEnemy ( ) …" at bounding box center [354, 139] width 147 height 155
type textarea "hero.moveRight(2)"
